Goal: Task Accomplishment & Management: Manage account settings

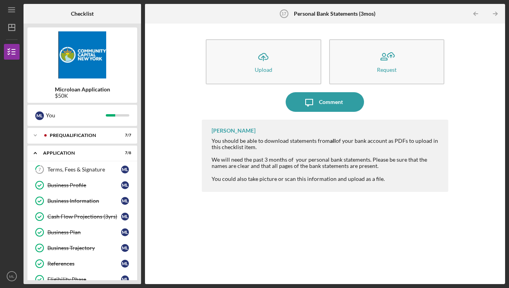
scroll to position [166, 0]
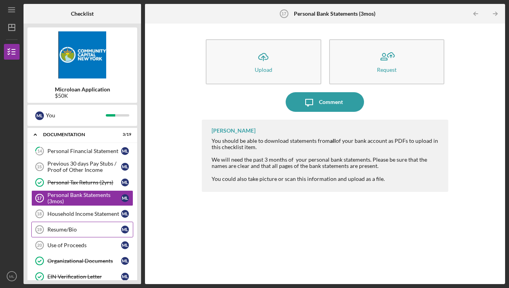
click at [67, 229] on div "Resume/Bio" at bounding box center [84, 229] width 74 height 6
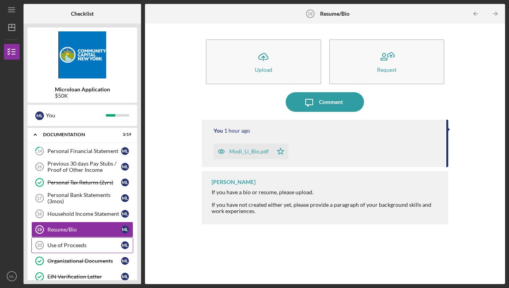
click at [65, 246] on div "Use of Proceeds" at bounding box center [84, 245] width 74 height 6
